Goal: Information Seeking & Learning: Learn about a topic

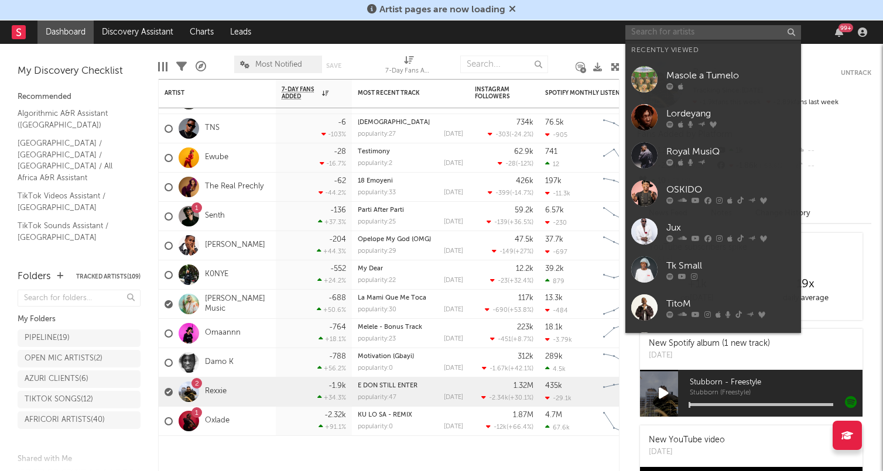
click at [673, 35] on input "text" at bounding box center [713, 32] width 176 height 15
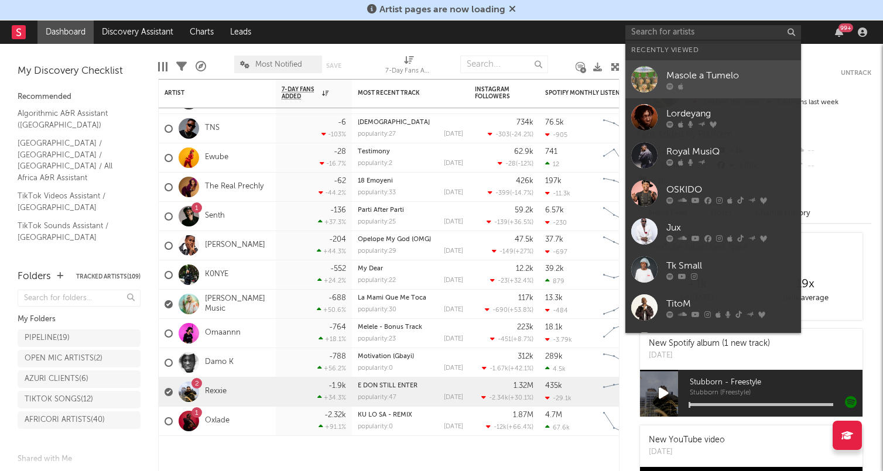
click at [696, 75] on div "Masole a Tumelo" at bounding box center [730, 75] width 129 height 14
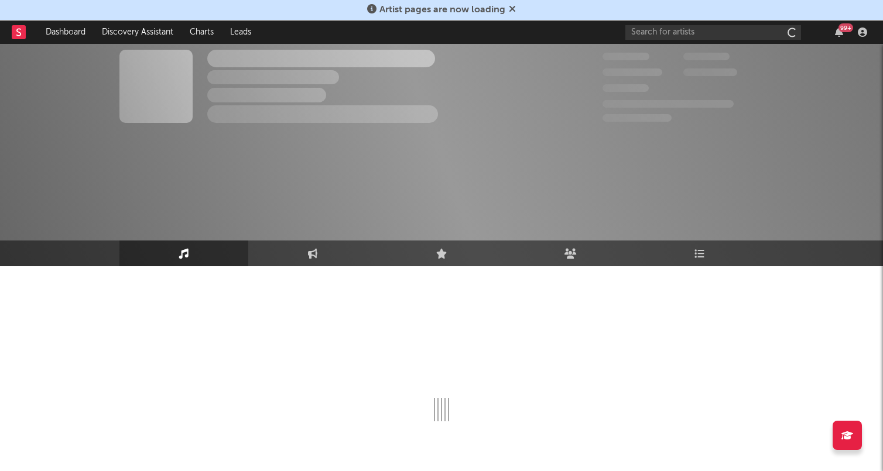
scroll to position [61, 0]
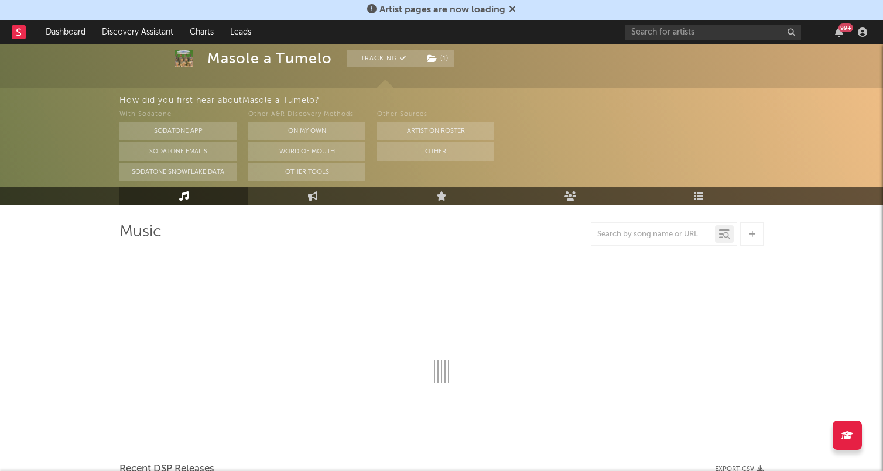
select select "1w"
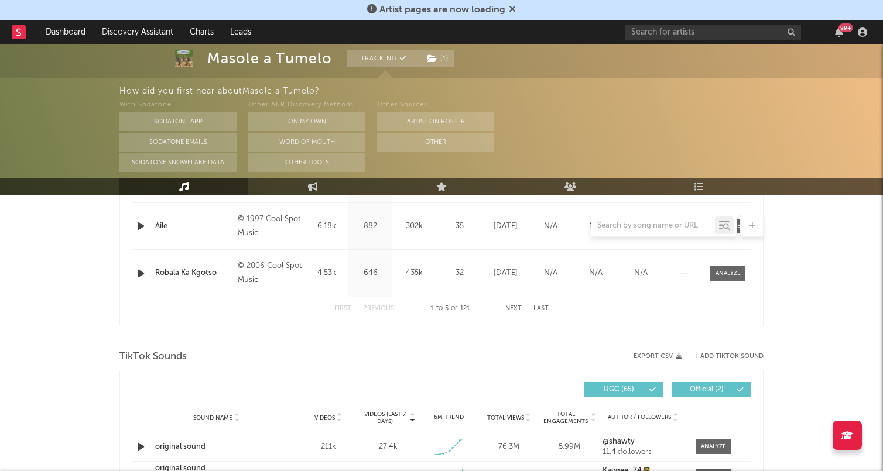
scroll to position [815, 0]
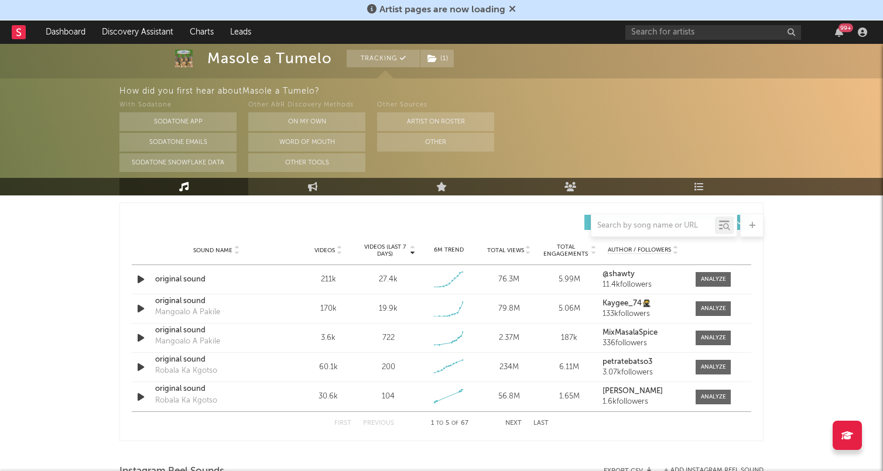
click at [251, 60] on div "Masole a Tumelo" at bounding box center [269, 59] width 125 height 18
copy div "Masole a Tumelo"
